Goal: Find specific page/section: Find specific page/section

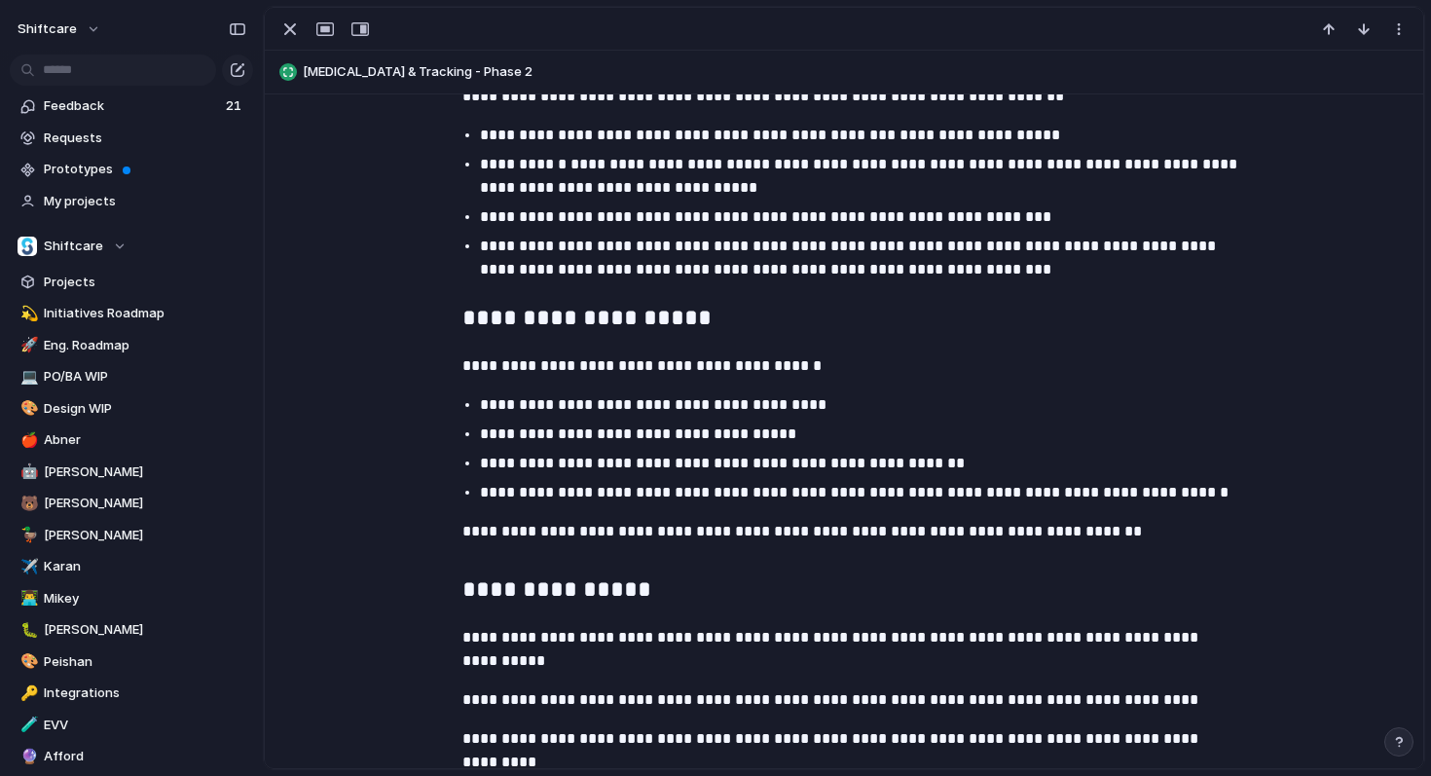
scroll to position [435, 0]
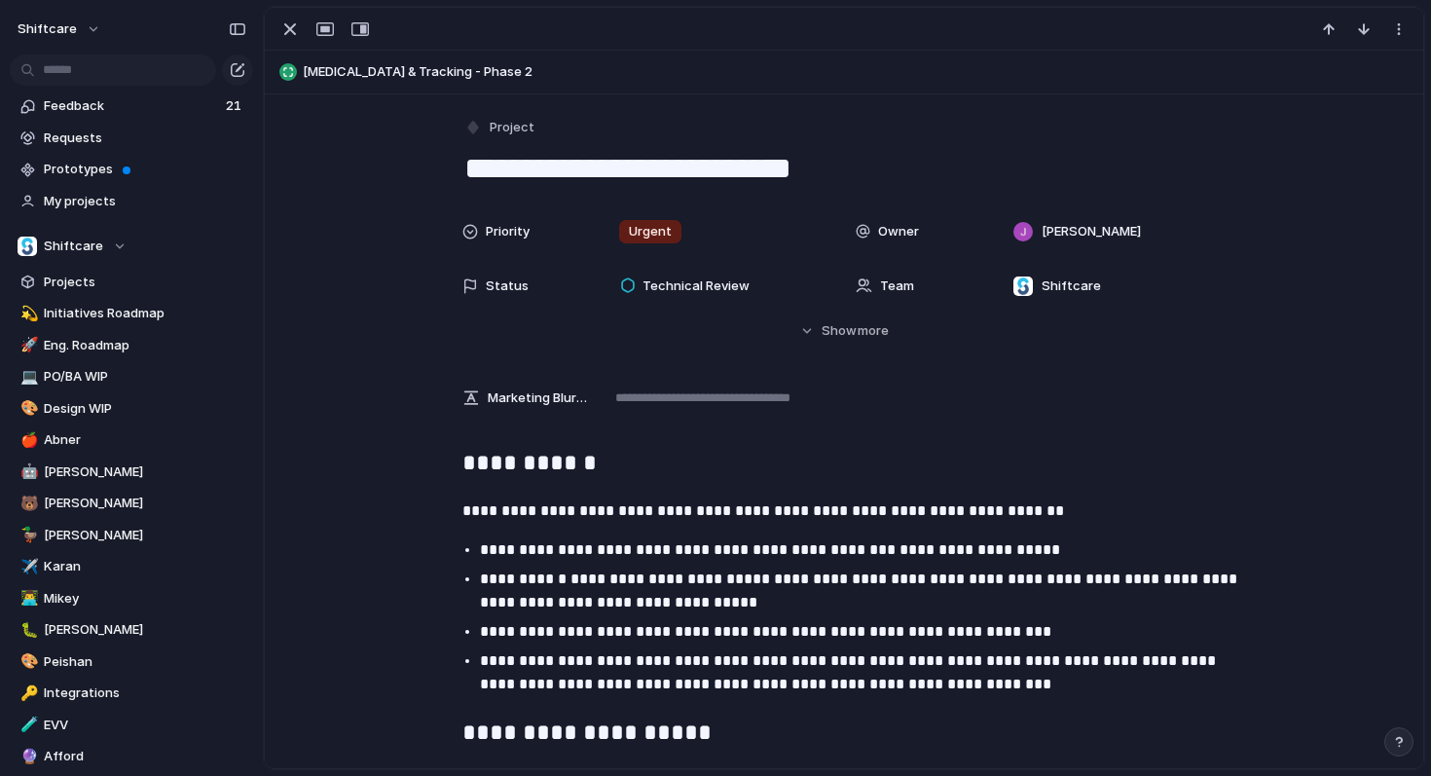
click at [439, 74] on span "[MEDICAL_DATA] & Tracking - Phase 2" at bounding box center [859, 71] width 1112 height 19
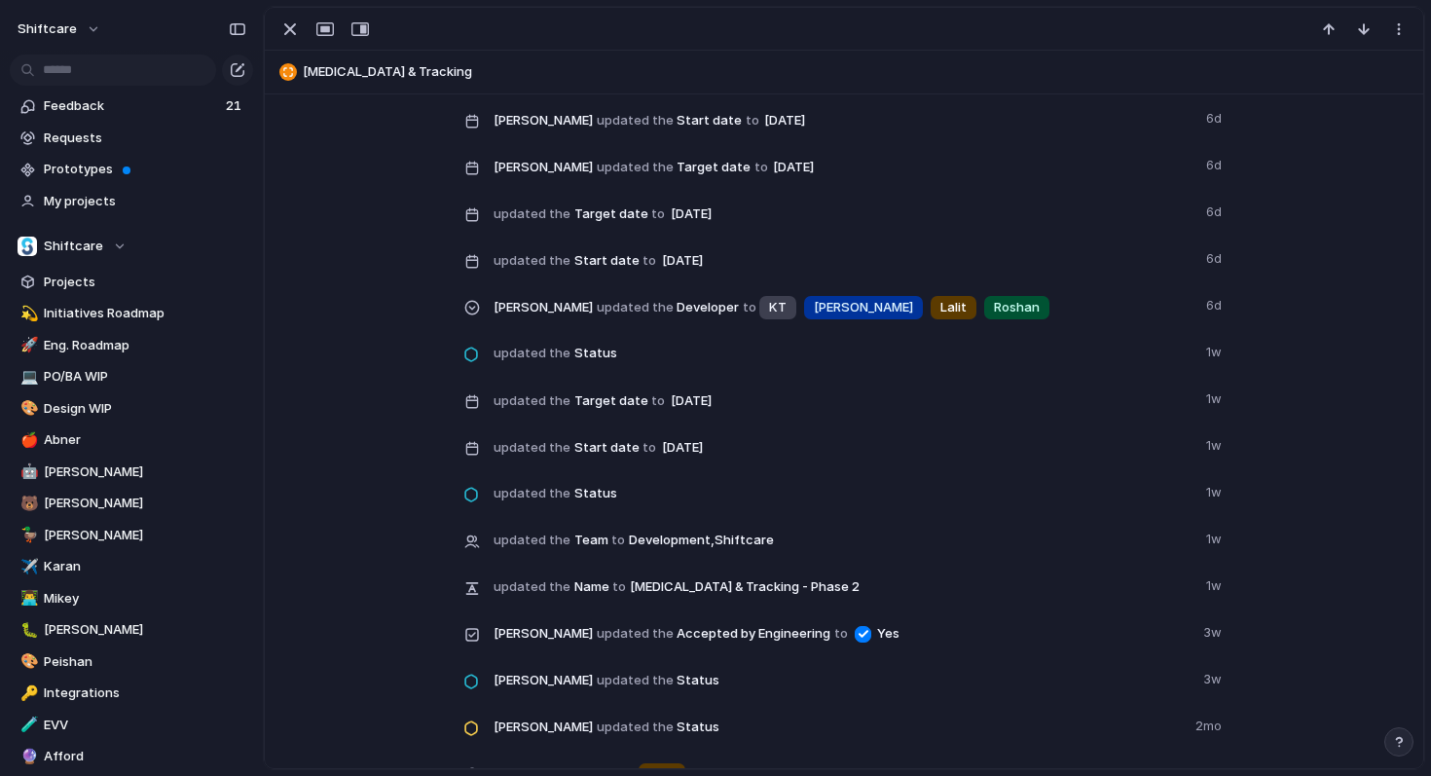
scroll to position [1535, 0]
